Goal: Task Accomplishment & Management: Manage account settings

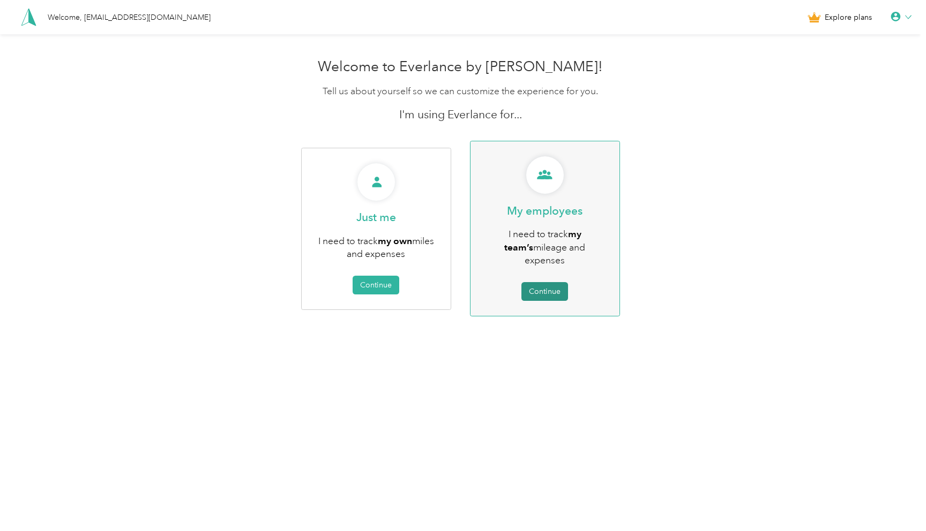
click at [549, 282] on button "Continue" at bounding box center [544, 291] width 47 height 19
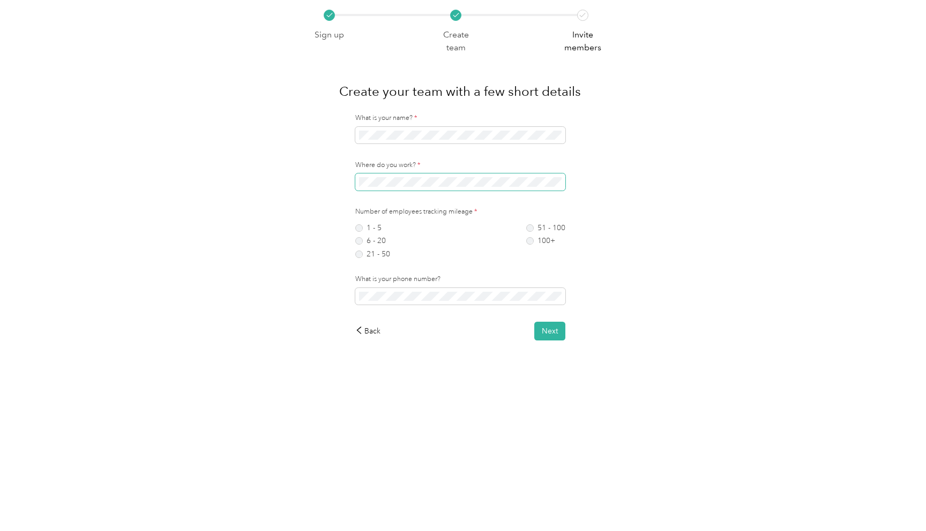
click at [386, 187] on span at bounding box center [460, 182] width 210 height 17
click at [373, 224] on label "1 - 5" at bounding box center [372, 228] width 35 height 8
click at [543, 325] on button "Next" at bounding box center [549, 331] width 31 height 19
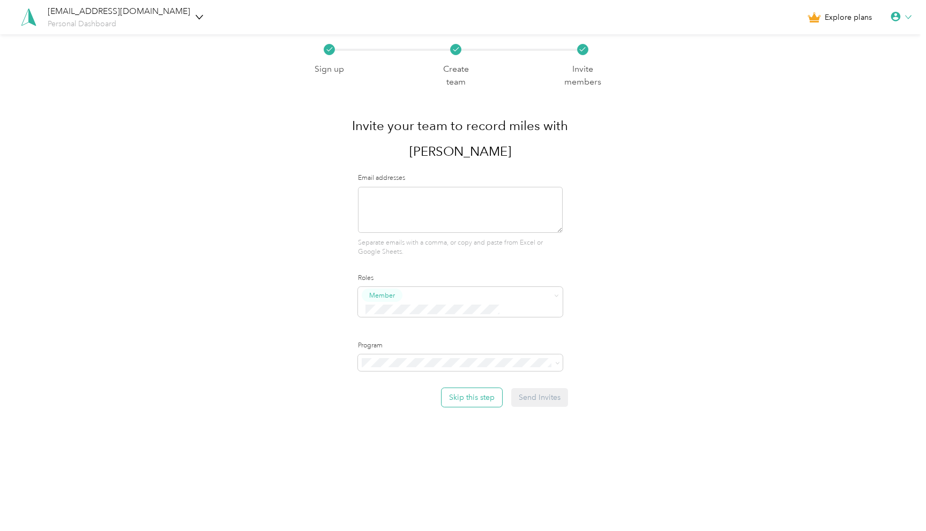
click at [464, 388] on button "Skip this step" at bounding box center [471, 397] width 61 height 19
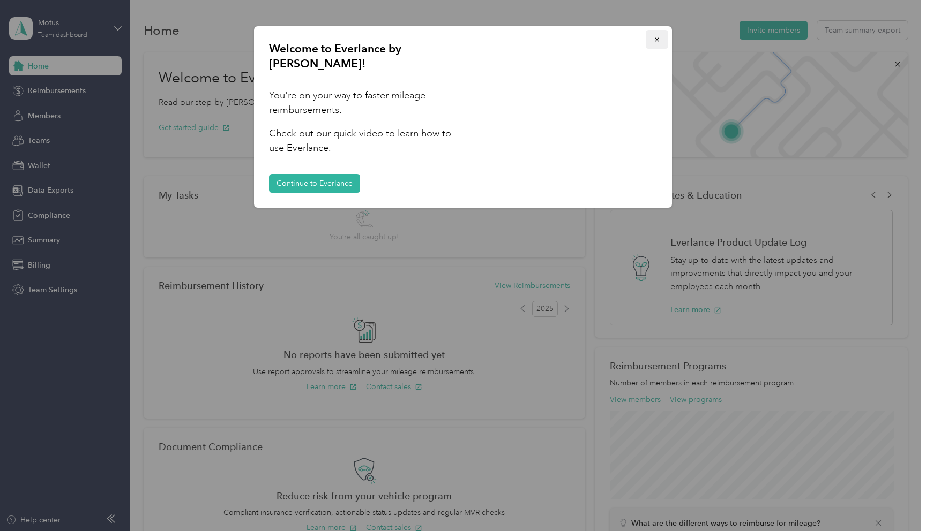
click at [658, 39] on icon "button" at bounding box center [657, 40] width 8 height 8
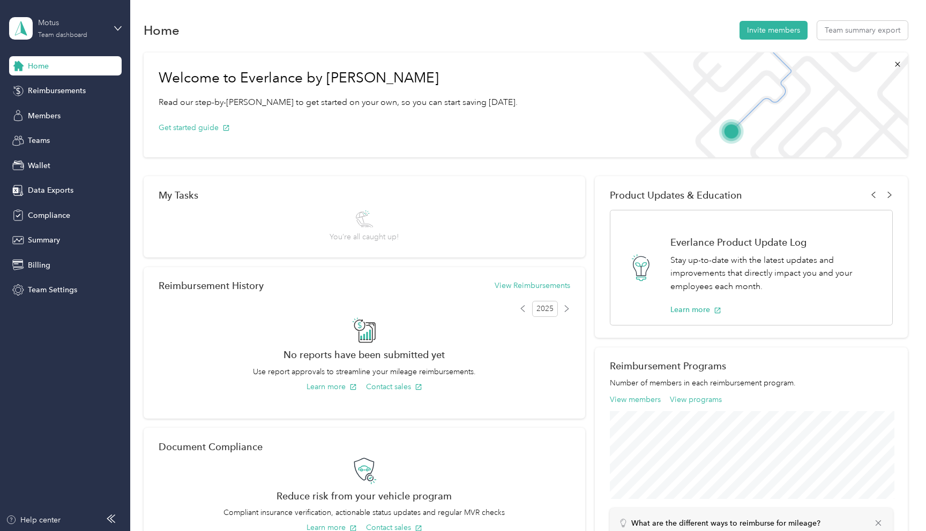
click at [90, 32] on div "Motus Team dashboard" at bounding box center [71, 27] width 67 height 21
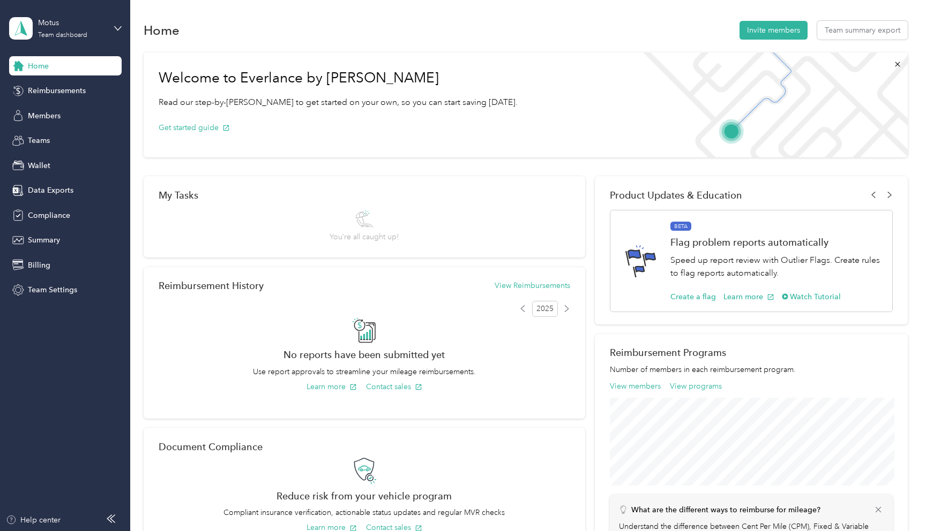
click at [83, 132] on div "Log out" at bounding box center [122, 136] width 211 height 19
